Goal: Information Seeking & Learning: Learn about a topic

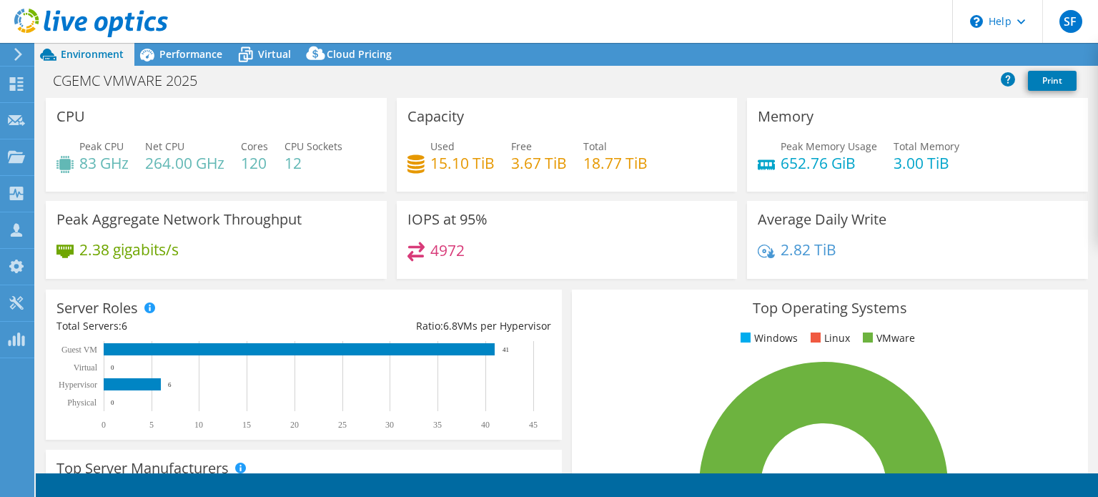
select select "USEast"
select select "USD"
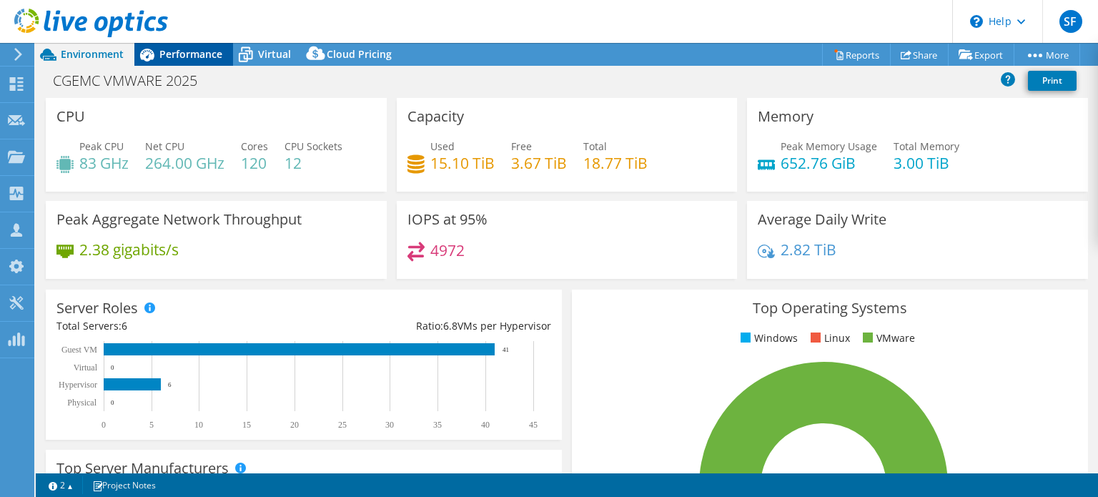
click at [198, 52] on span "Performance" at bounding box center [190, 54] width 63 height 14
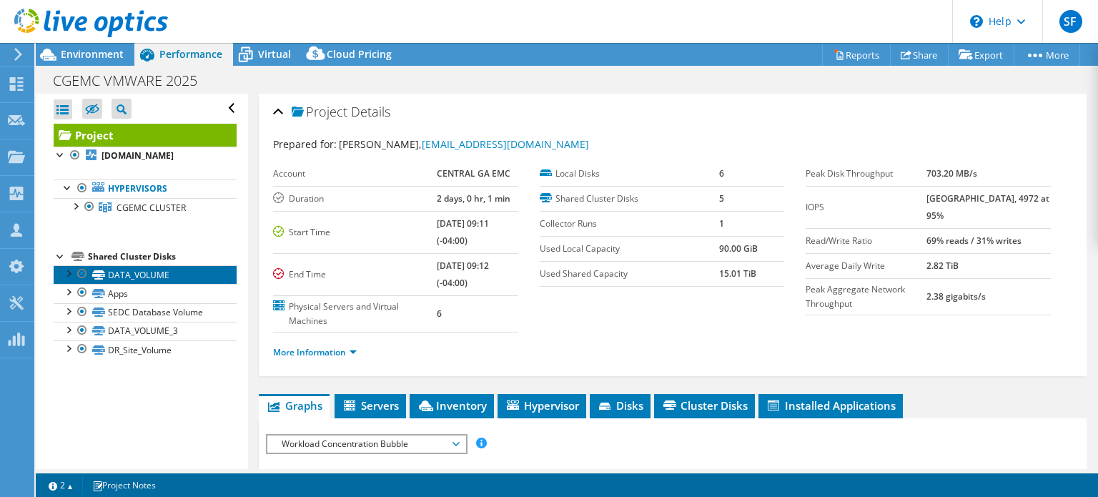
click at [130, 274] on link "DATA_VOLUME" at bounding box center [145, 274] width 183 height 19
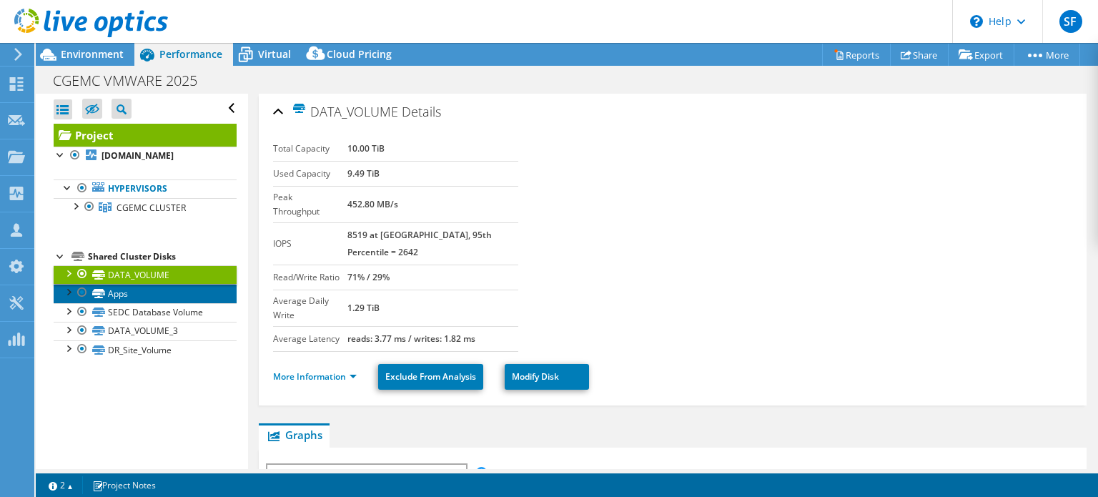
click at [118, 292] on link "Apps" at bounding box center [145, 293] width 183 height 19
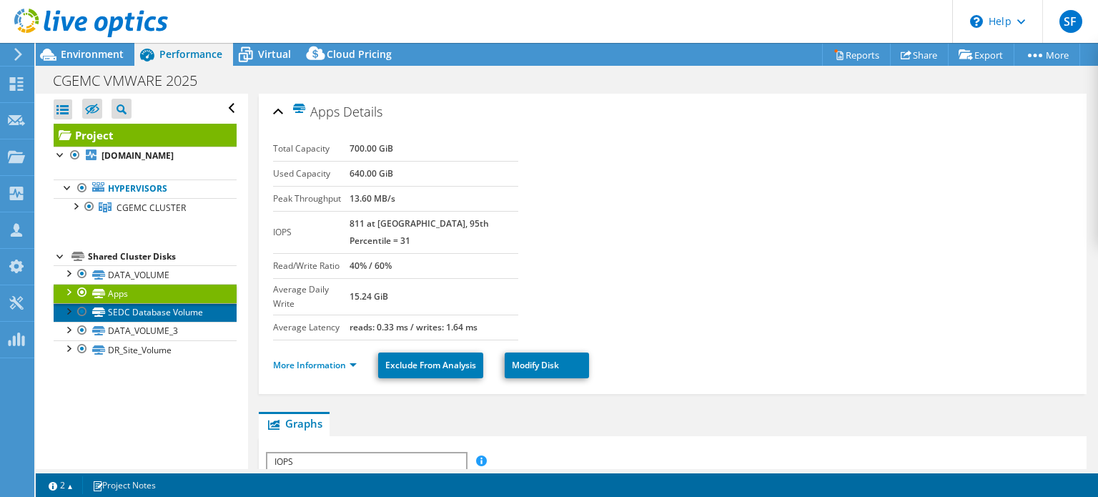
click at [126, 308] on link "SEDC Database Volume" at bounding box center [145, 312] width 183 height 19
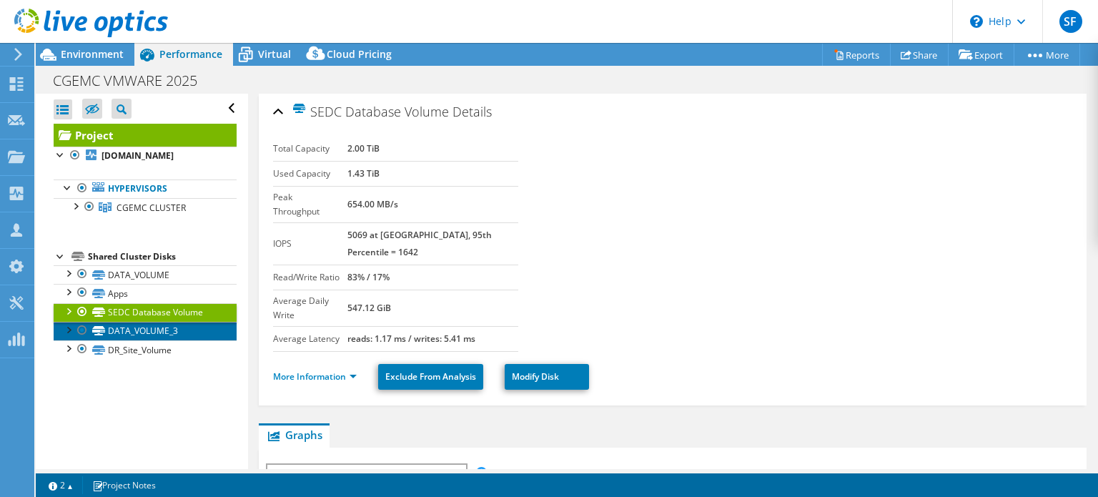
click at [131, 326] on link "DATA_VOLUME_3" at bounding box center [145, 331] width 183 height 19
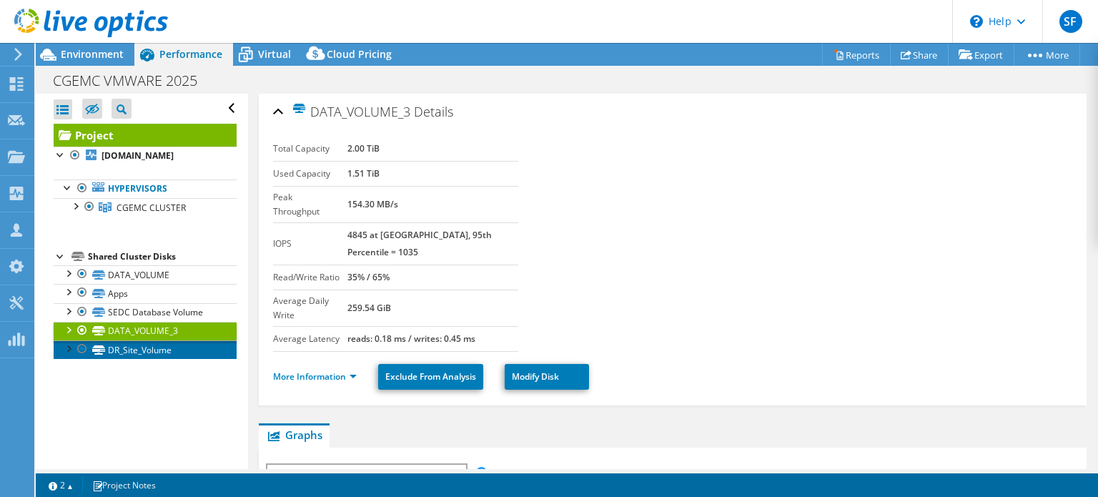
click at [129, 347] on link "DR_Site_Volume" at bounding box center [145, 349] width 183 height 19
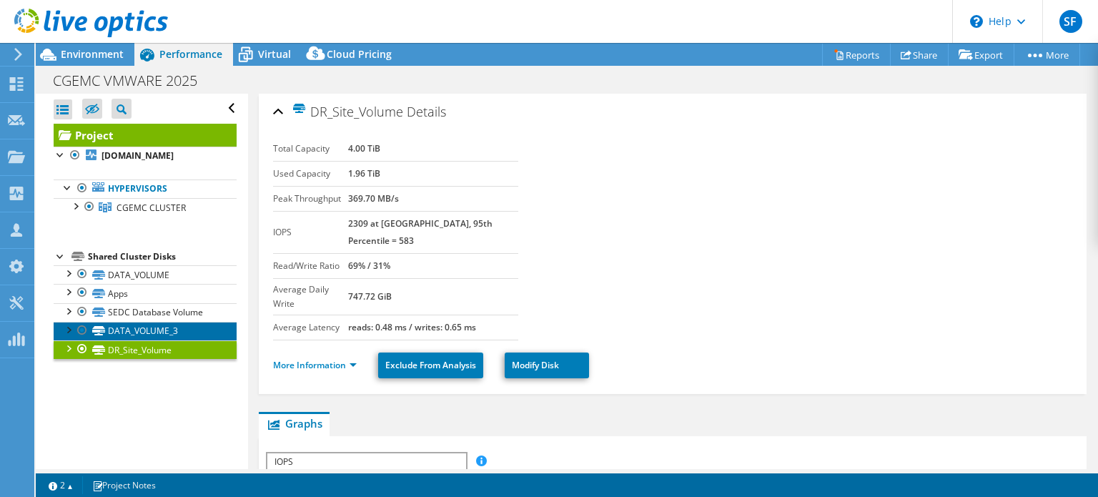
click at [136, 328] on link "DATA_VOLUME_3" at bounding box center [145, 331] width 183 height 19
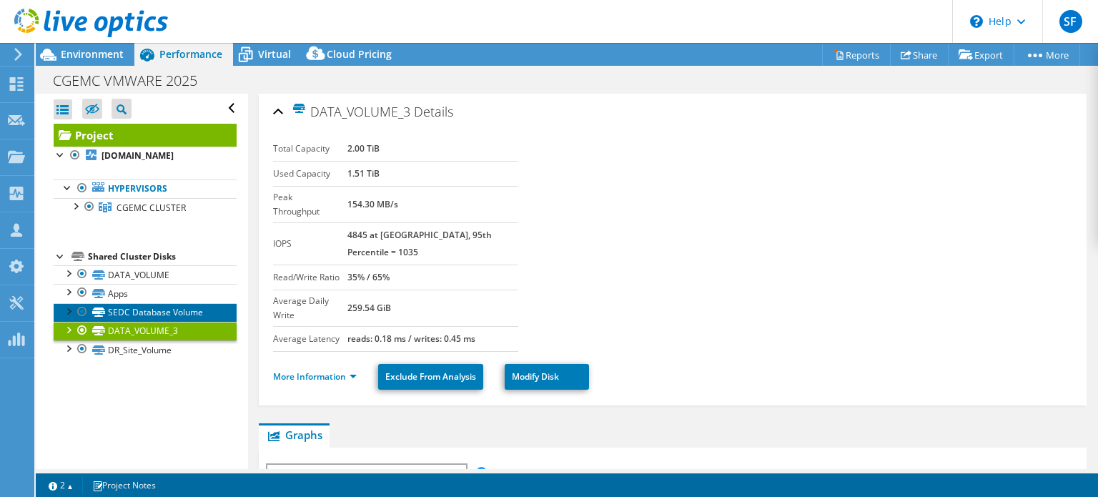
click at [126, 304] on link "SEDC Database Volume" at bounding box center [145, 312] width 183 height 19
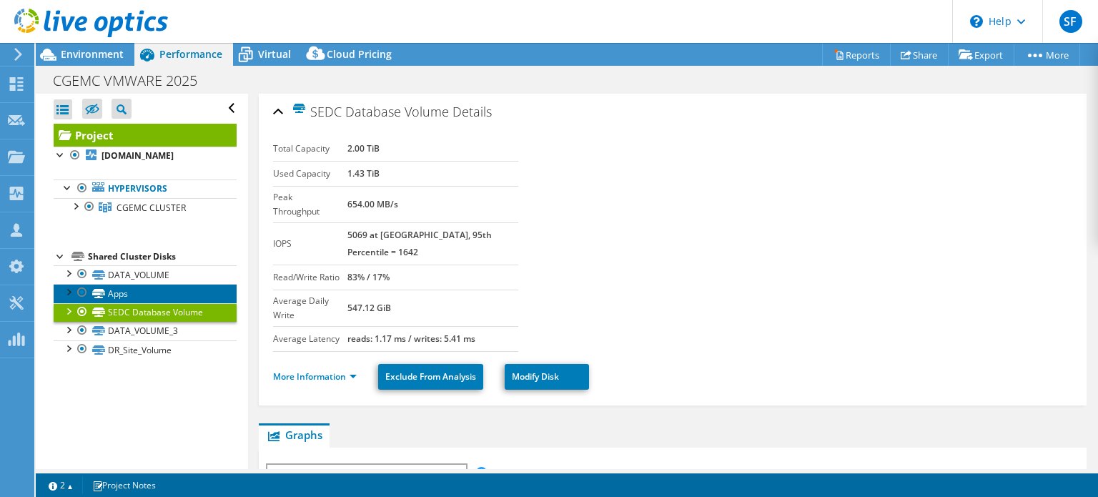
click at [119, 294] on link "Apps" at bounding box center [145, 293] width 183 height 19
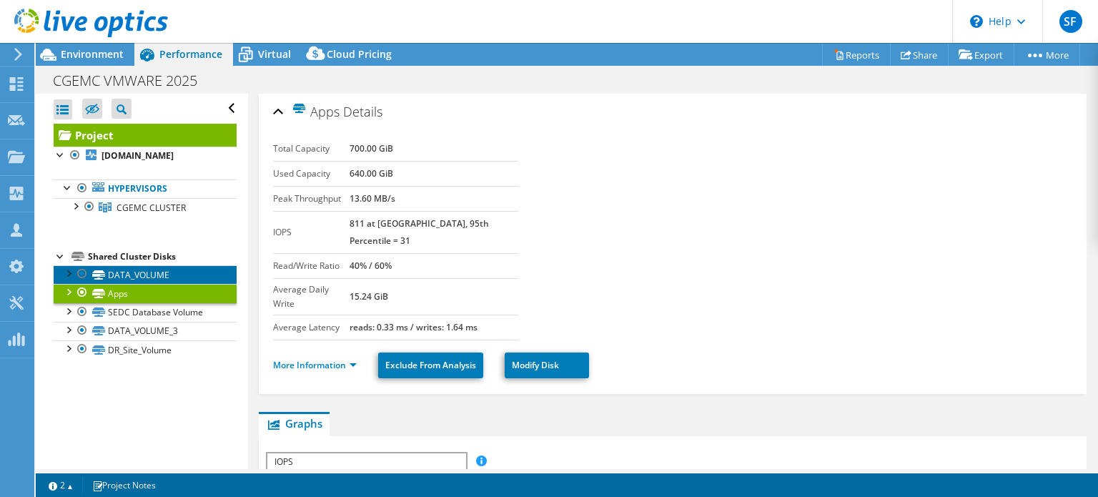
click at [119, 274] on link "DATA_VOLUME" at bounding box center [145, 274] width 183 height 19
